Goal: Transaction & Acquisition: Obtain resource

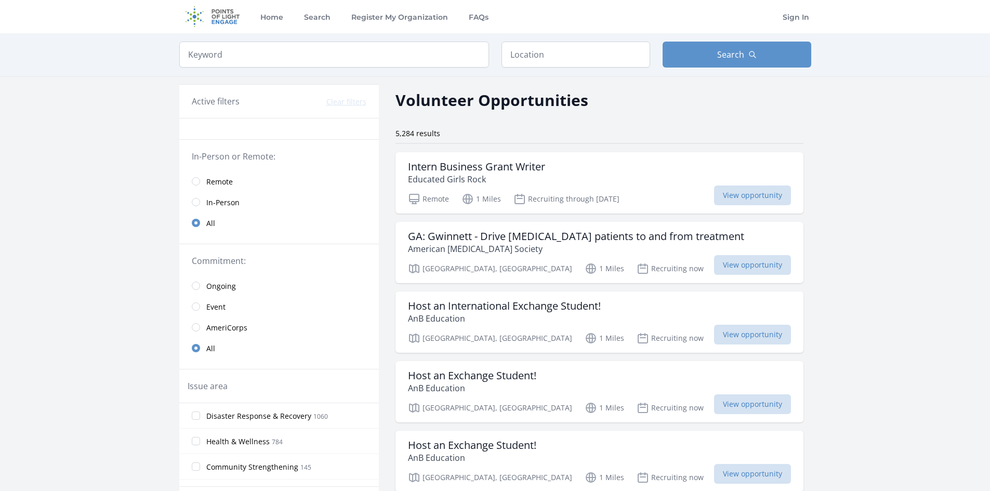
drag, startPoint x: 527, startPoint y: 70, endPoint x: 529, endPoint y: 64, distance: 5.4
click at [527, 67] on div "Keyword Location Search" at bounding box center [495, 54] width 665 height 43
click at [533, 59] on input "text" at bounding box center [575, 55] width 149 height 26
click at [421, 49] on input "search" at bounding box center [334, 55] width 310 height 26
click at [529, 54] on input "text" at bounding box center [575, 55] width 149 height 26
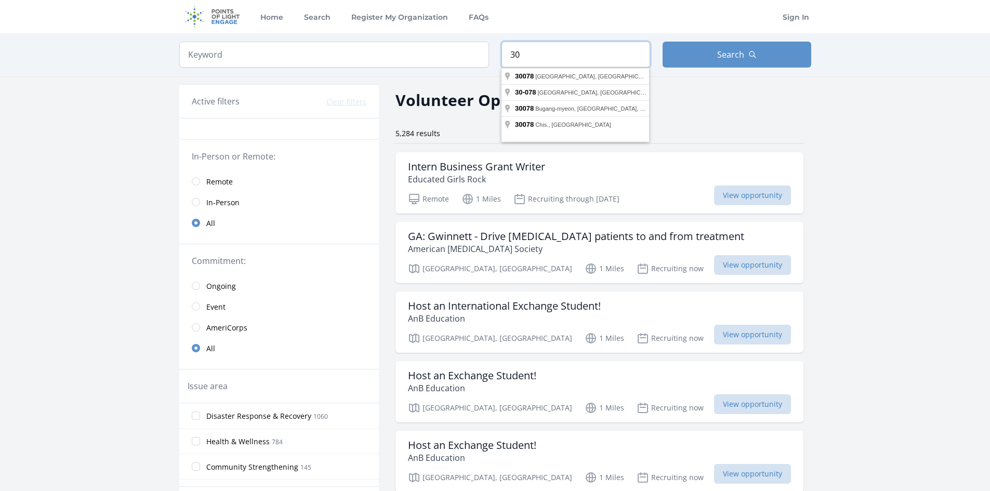
type input "3"
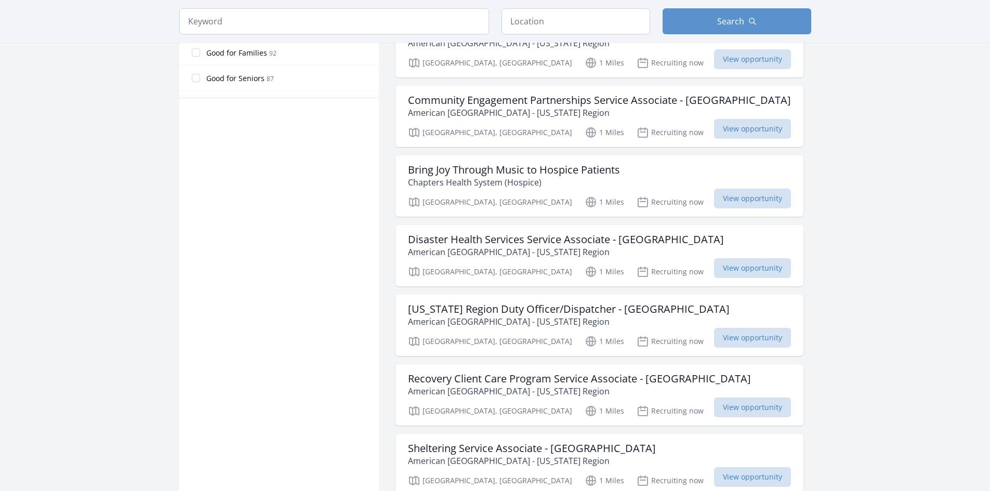
scroll to position [675, 0]
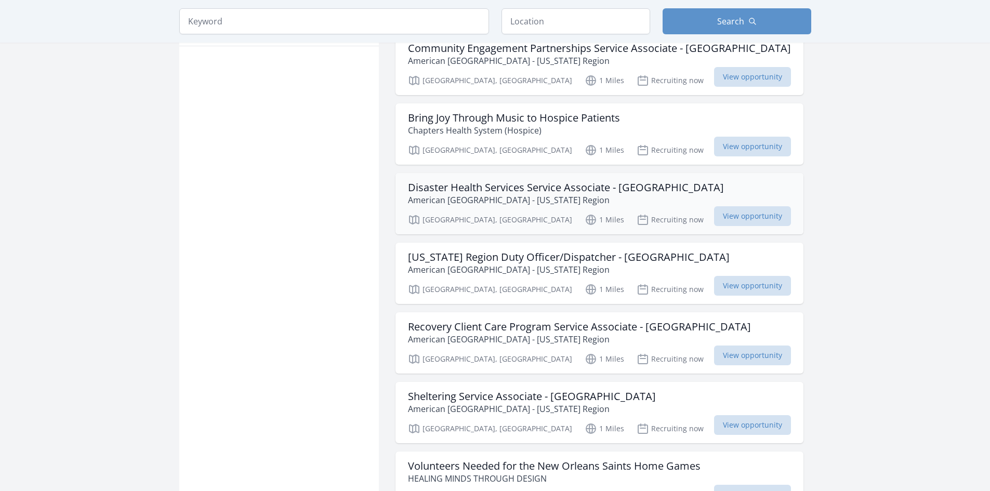
click at [541, 191] on h3 "Disaster Health Services Service Associate - Gwinnett County" at bounding box center [566, 187] width 316 height 12
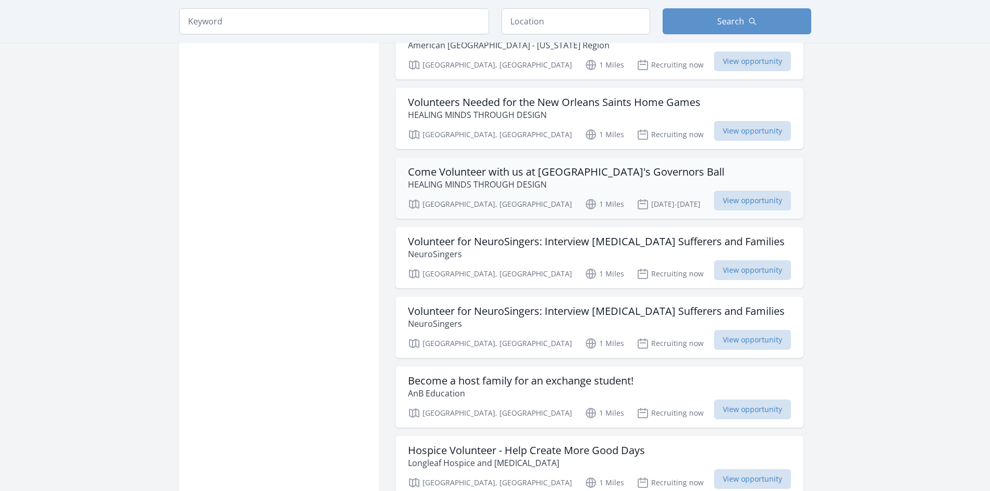
scroll to position [1091, 0]
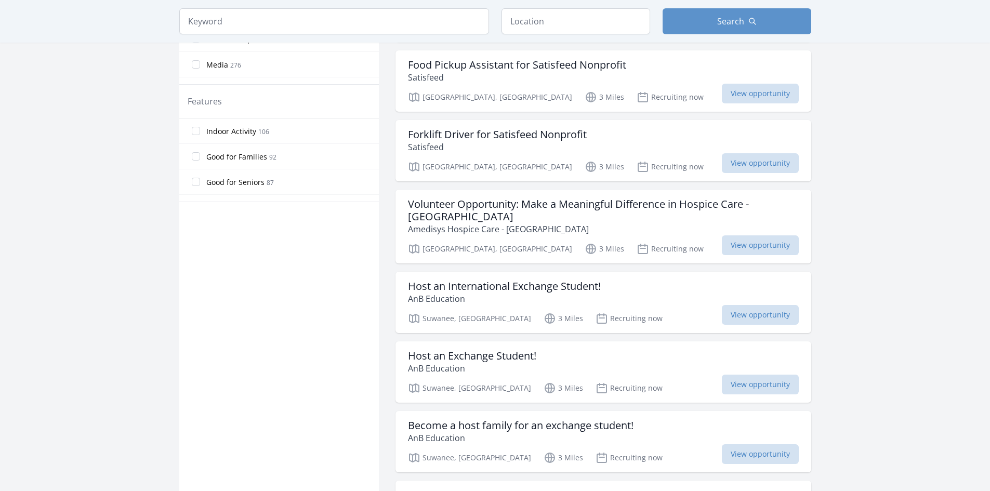
scroll to position [572, 0]
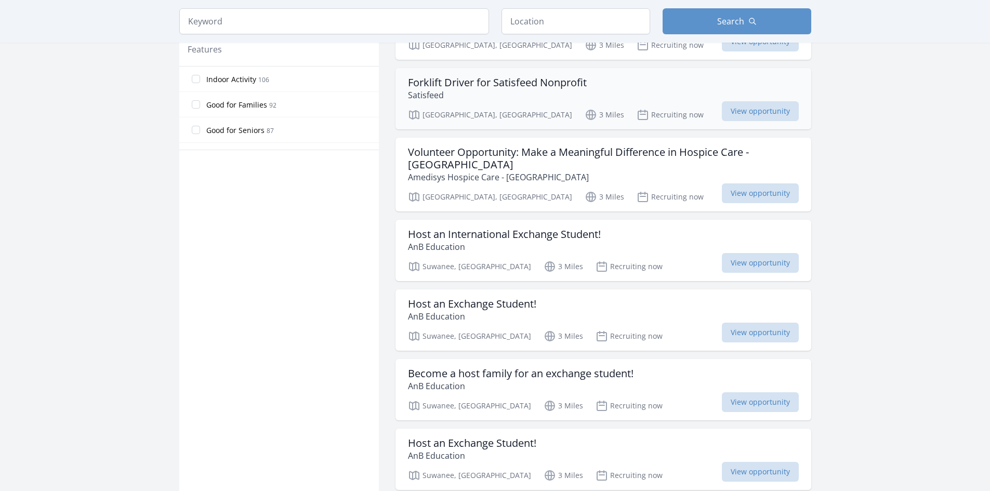
click at [553, 85] on h3 "Forklift Driver for Satisfeed Nonprofit" at bounding box center [497, 82] width 179 height 12
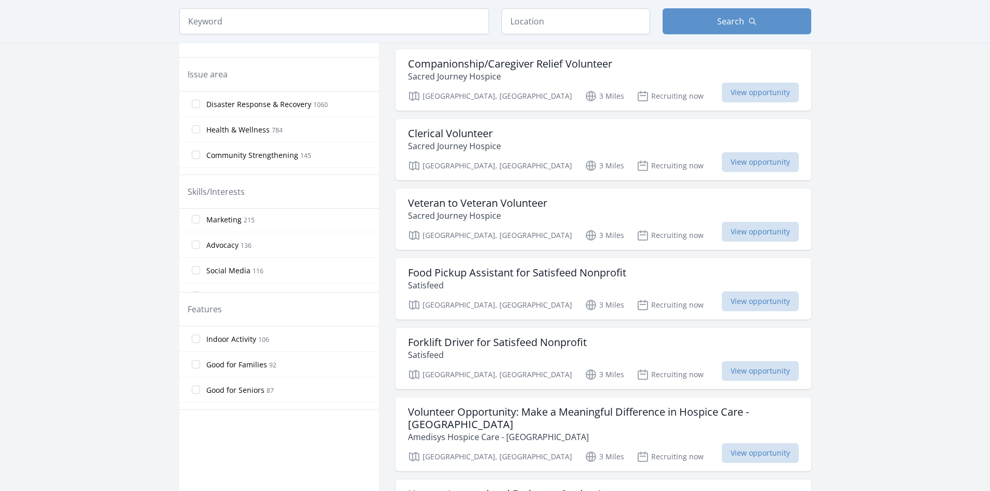
scroll to position [104, 0]
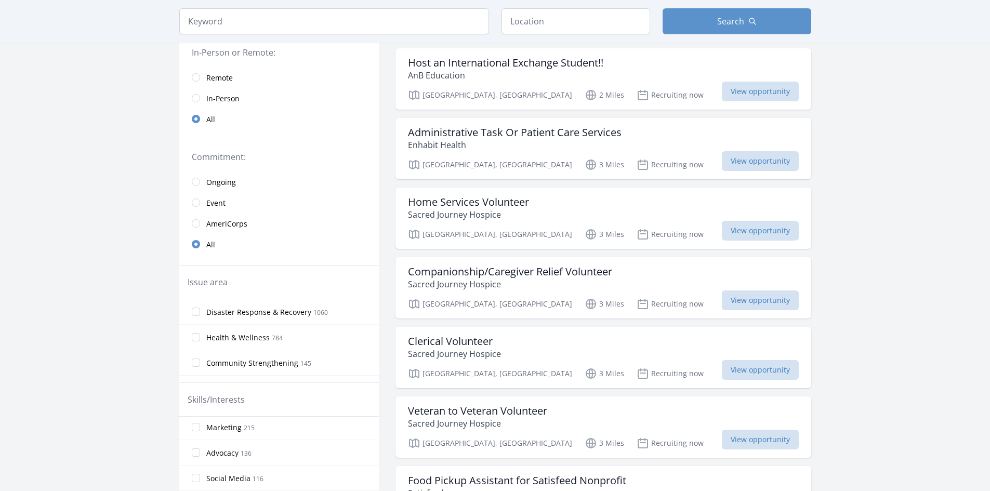
click at [223, 100] on span "In-Person" at bounding box center [222, 99] width 33 height 10
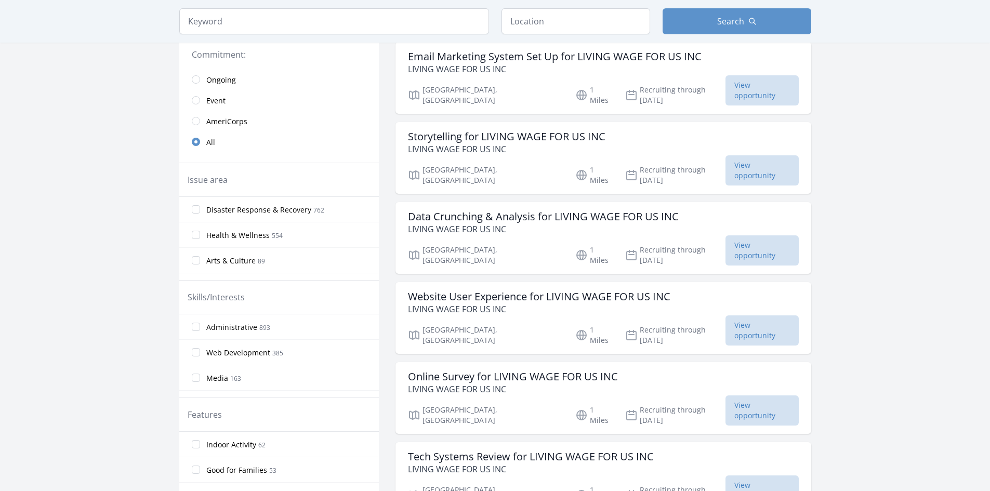
scroll to position [312, 0]
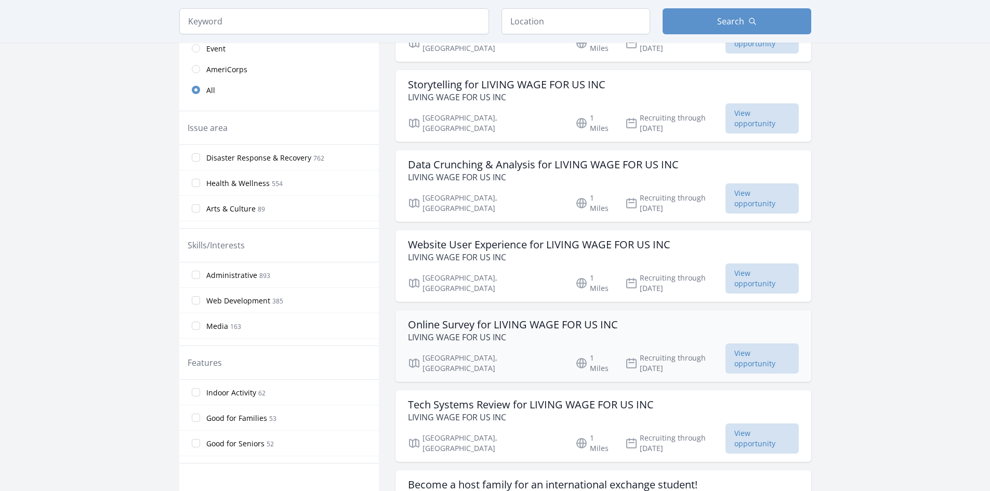
click at [575, 318] on h3 "Online Survey for LIVING WAGE FOR US INC" at bounding box center [513, 324] width 210 height 12
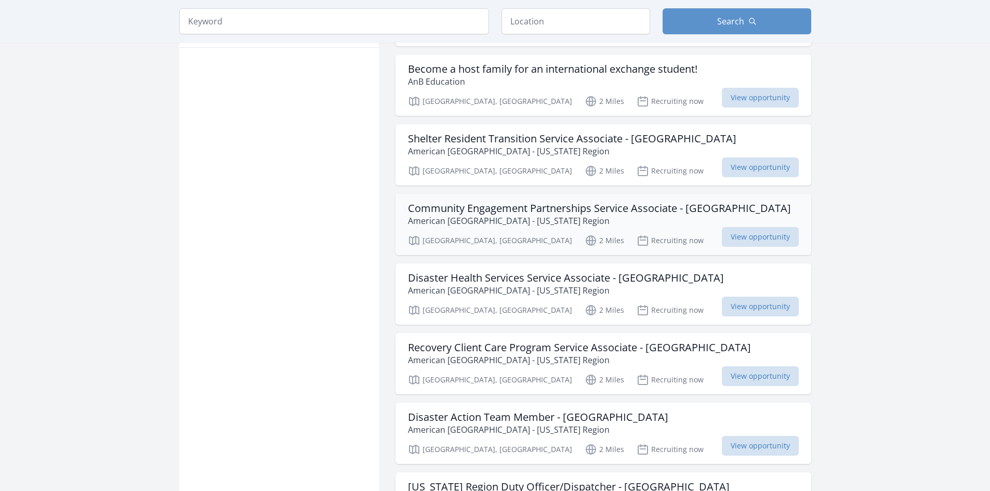
scroll to position [779, 0]
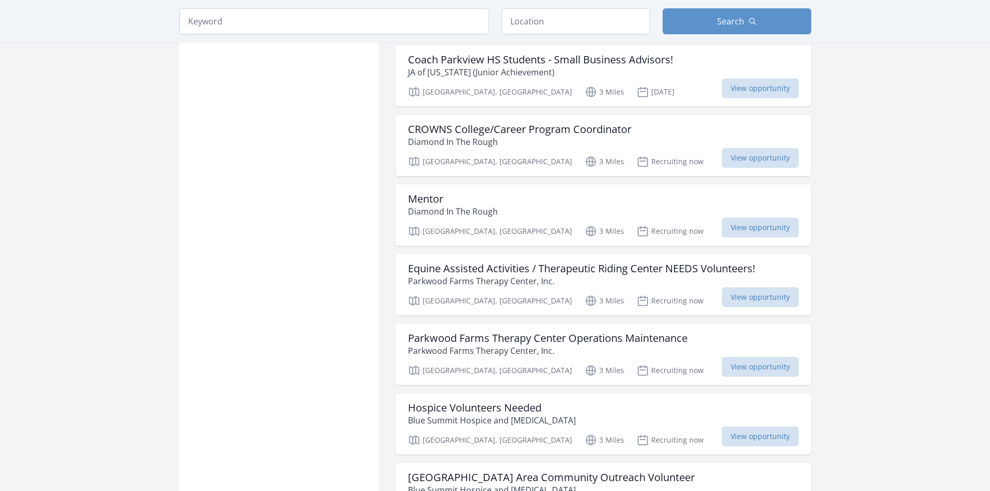
scroll to position [2390, 0]
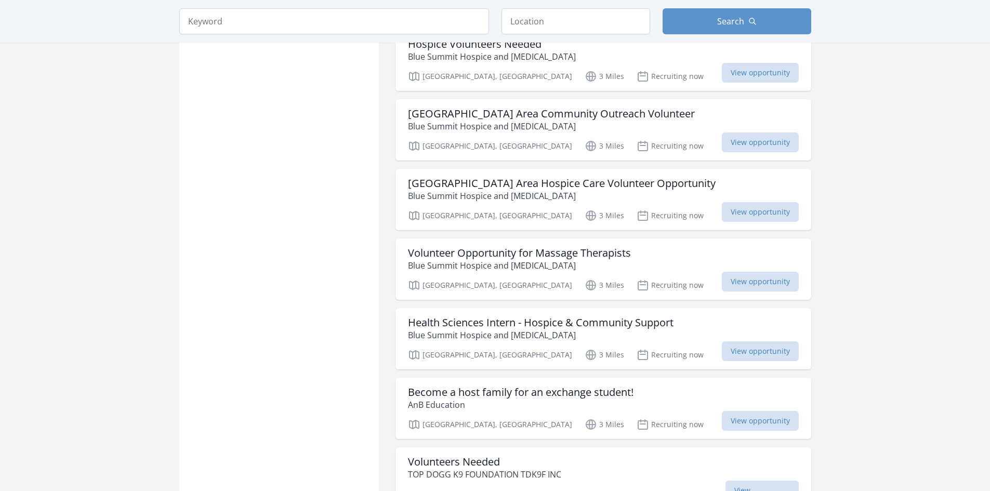
scroll to position [2806, 0]
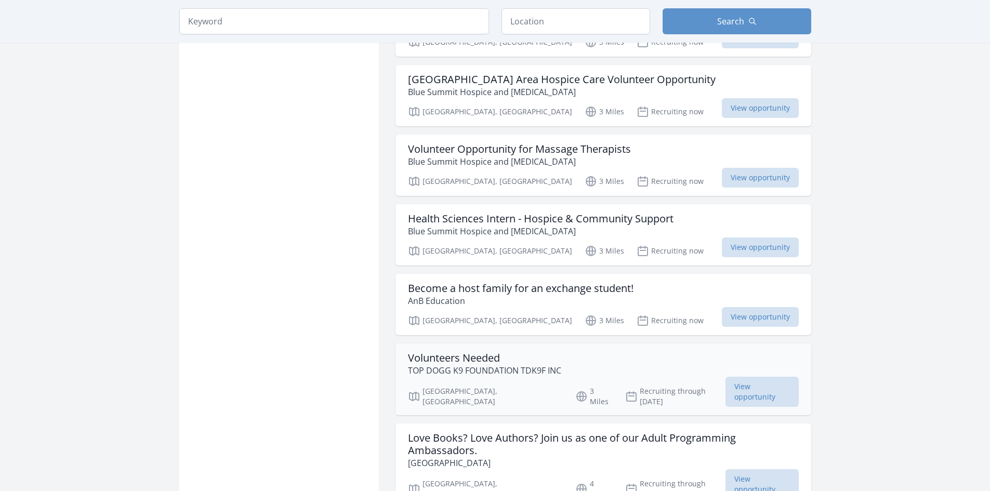
click at [451, 352] on h3 "Volunteers Needed" at bounding box center [484, 358] width 153 height 12
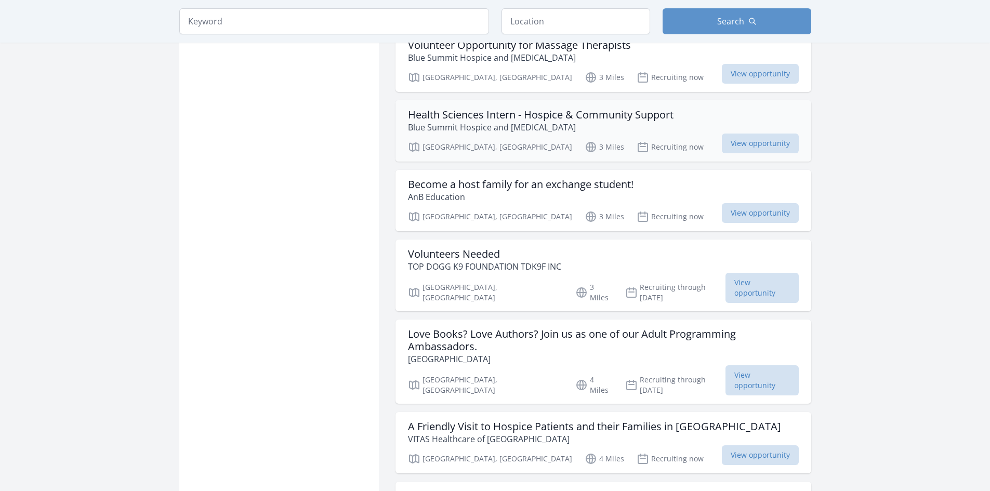
scroll to position [3013, 0]
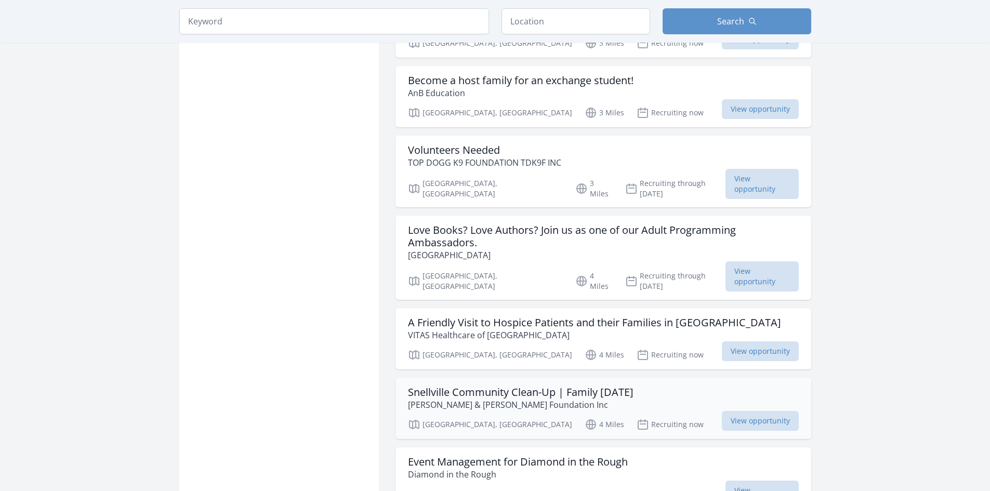
click at [576, 386] on h3 "Snellville Community Clean-Up | Family [DATE]" at bounding box center [520, 392] width 225 height 12
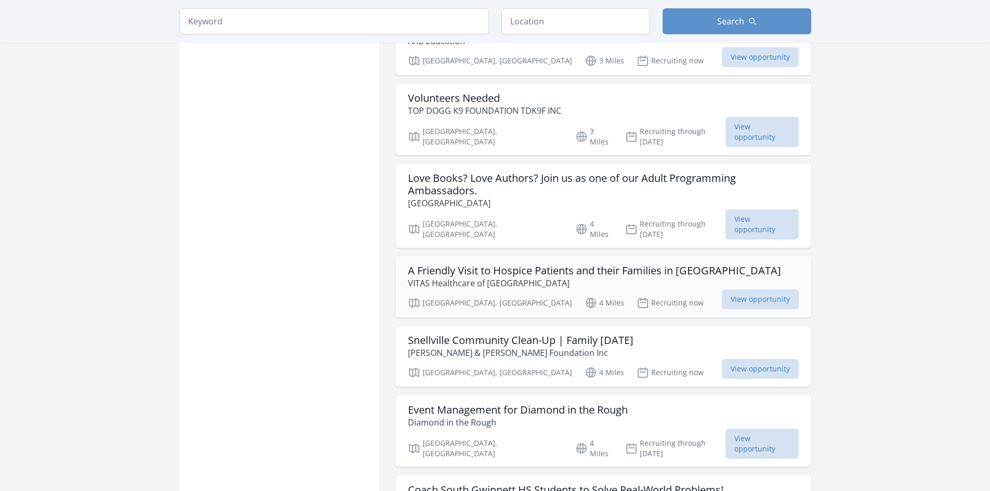
scroll to position [3117, 0]
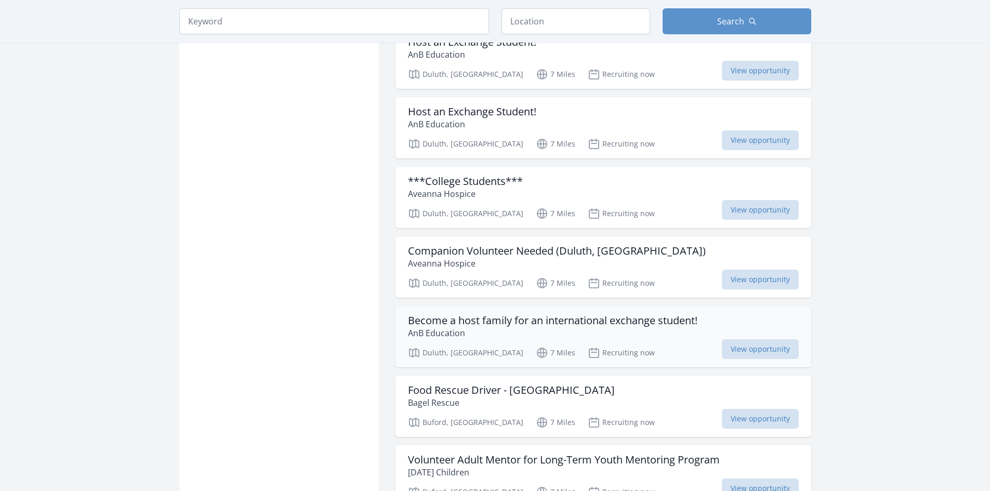
scroll to position [4936, 0]
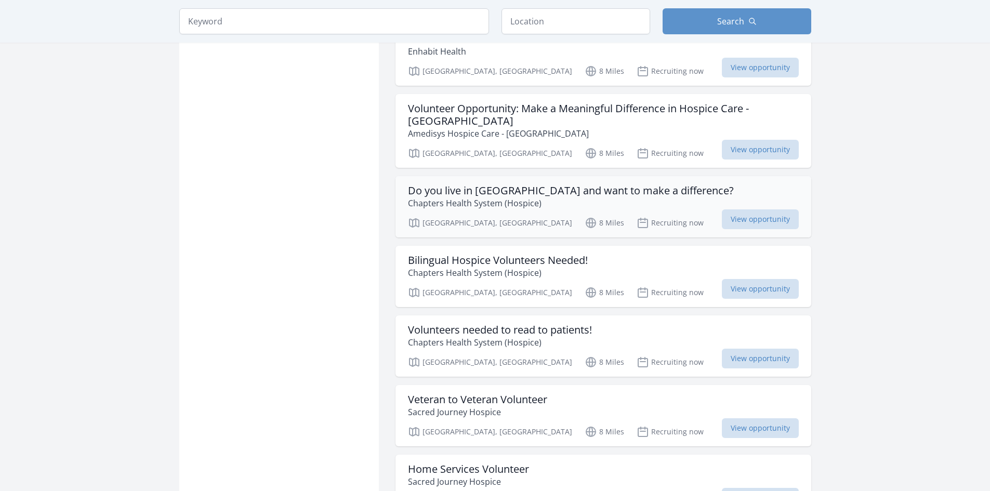
scroll to position [6754, 0]
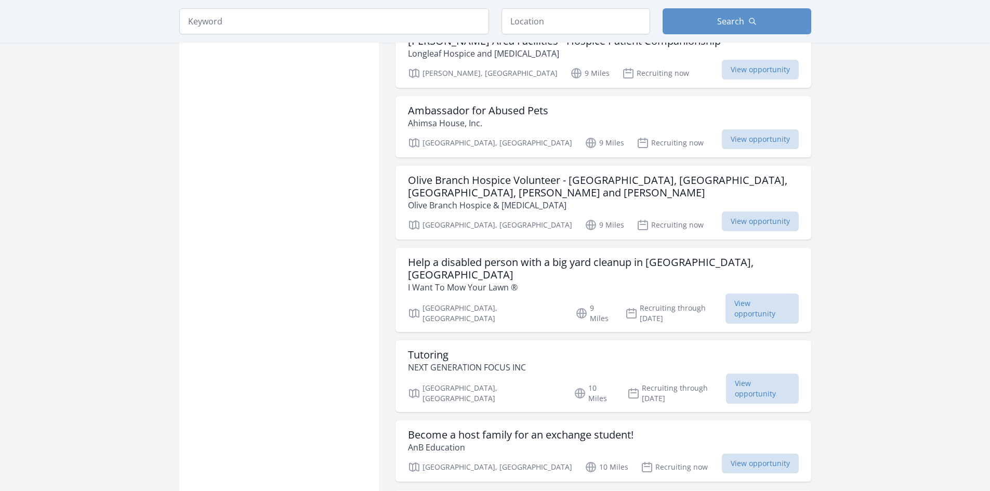
scroll to position [8157, 0]
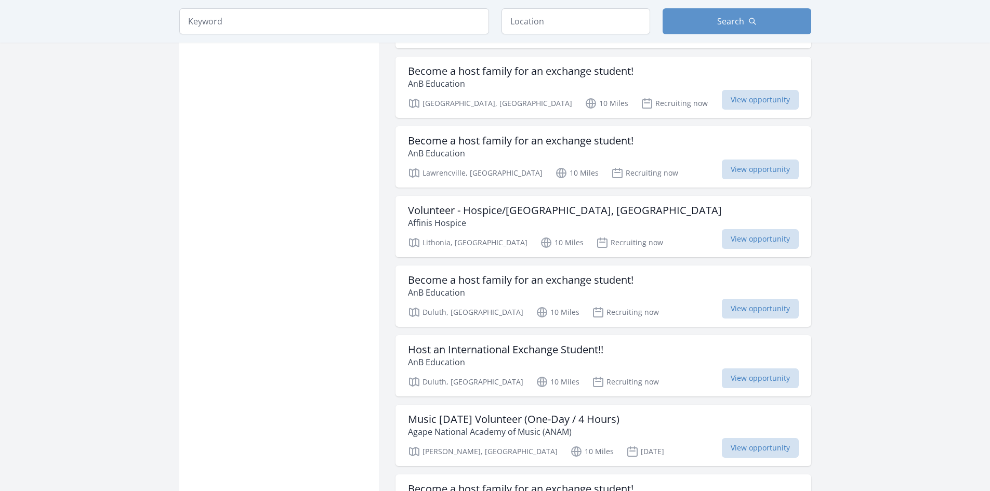
scroll to position [8521, 0]
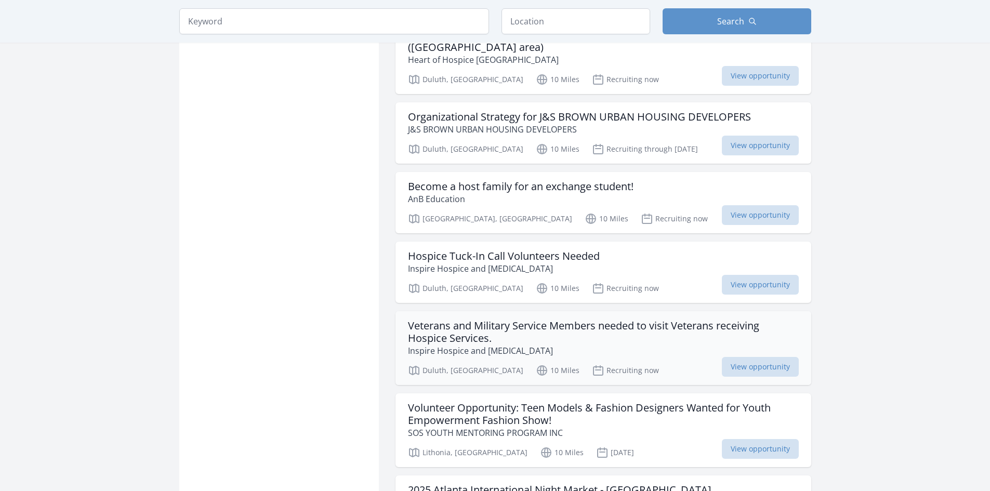
scroll to position [9196, 0]
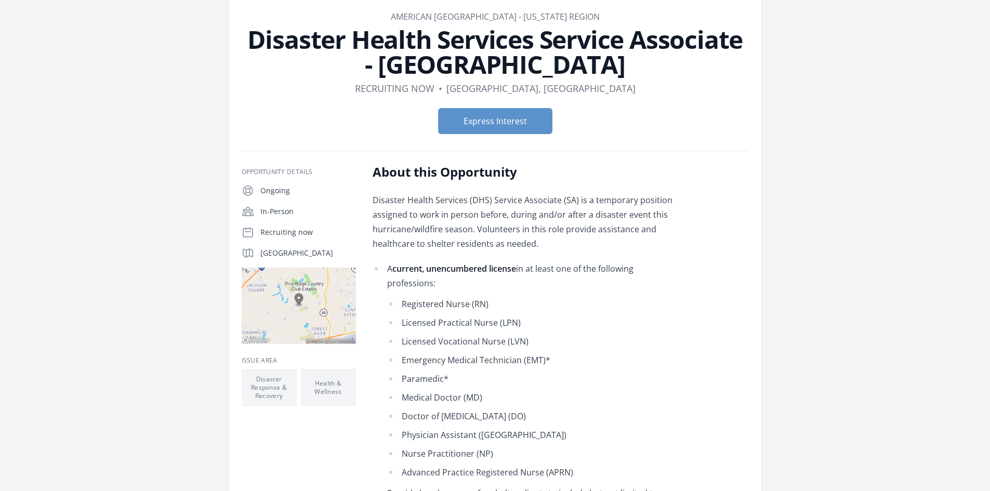
scroll to position [104, 0]
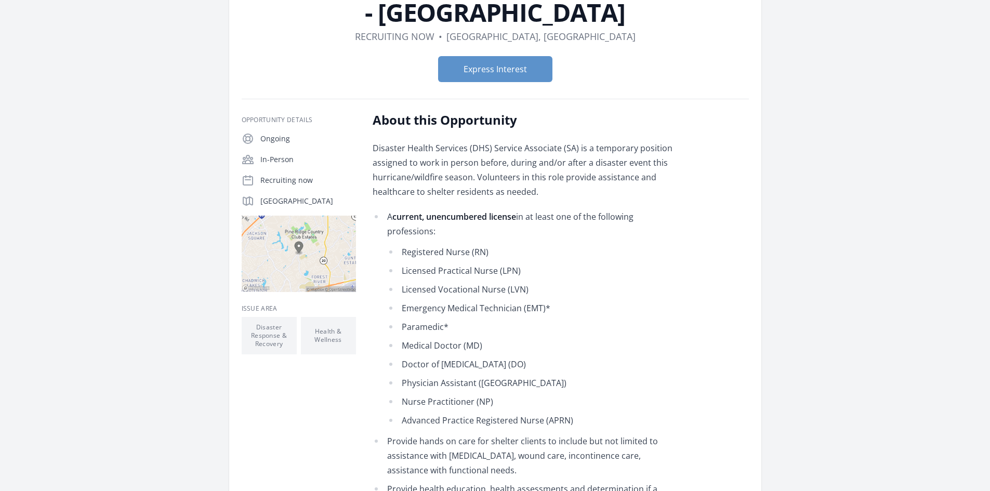
click at [316, 254] on img at bounding box center [299, 254] width 114 height 76
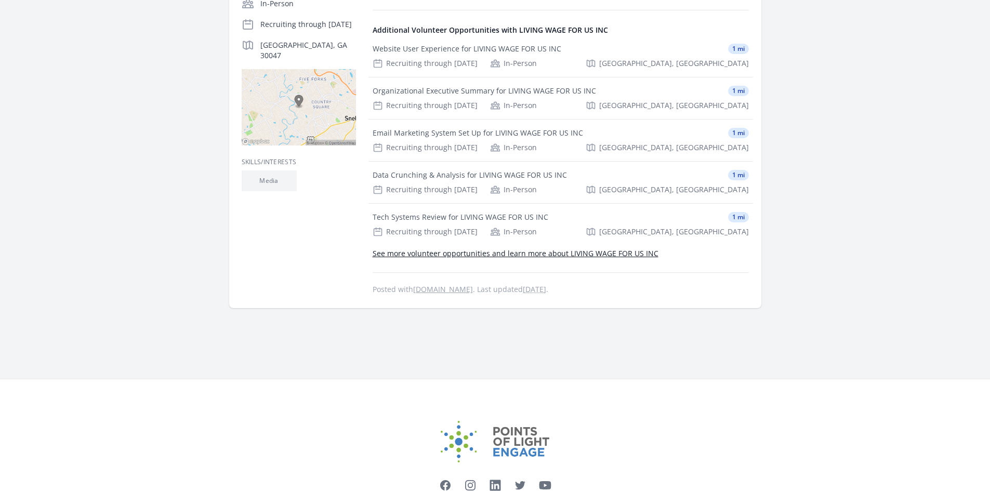
scroll to position [327, 0]
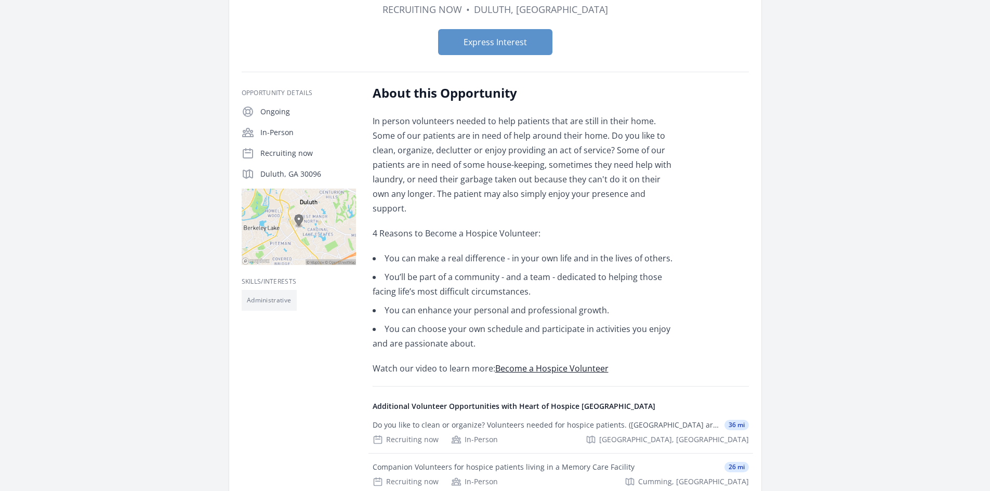
scroll to position [208, 0]
